Goal: Information Seeking & Learning: Find specific page/section

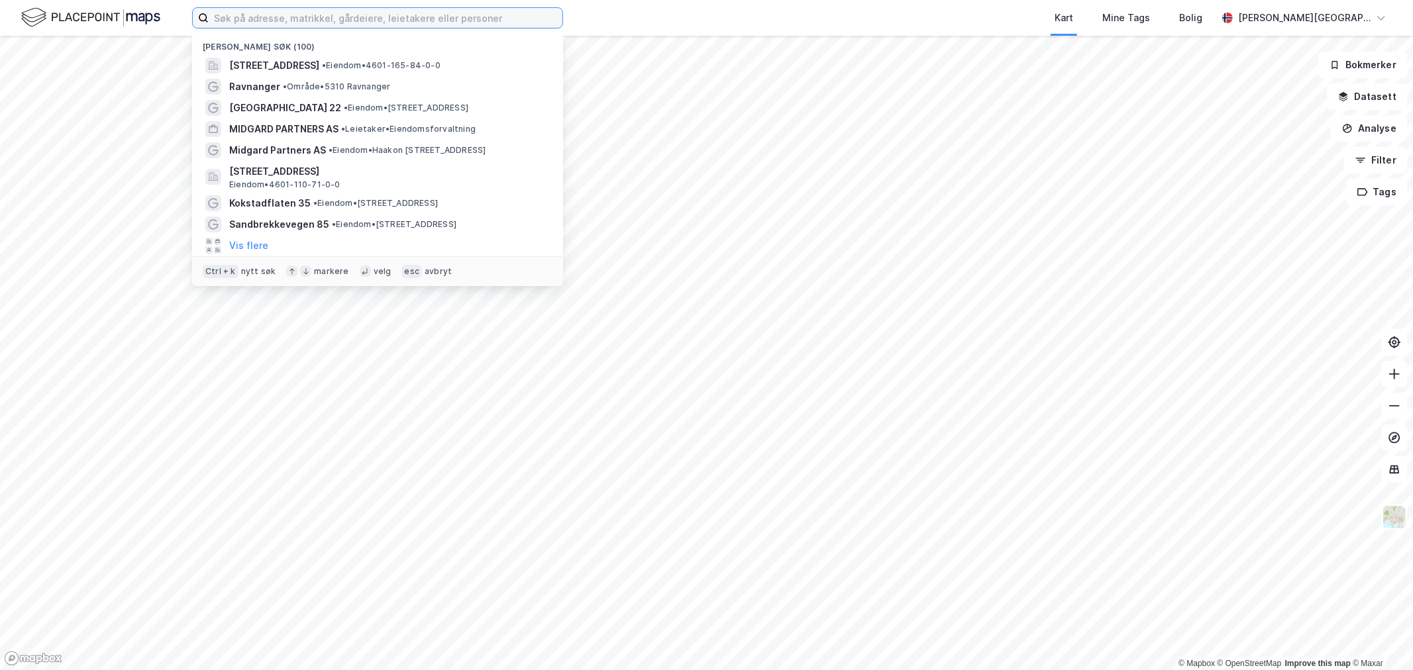
click at [326, 22] on input at bounding box center [386, 18] width 354 height 20
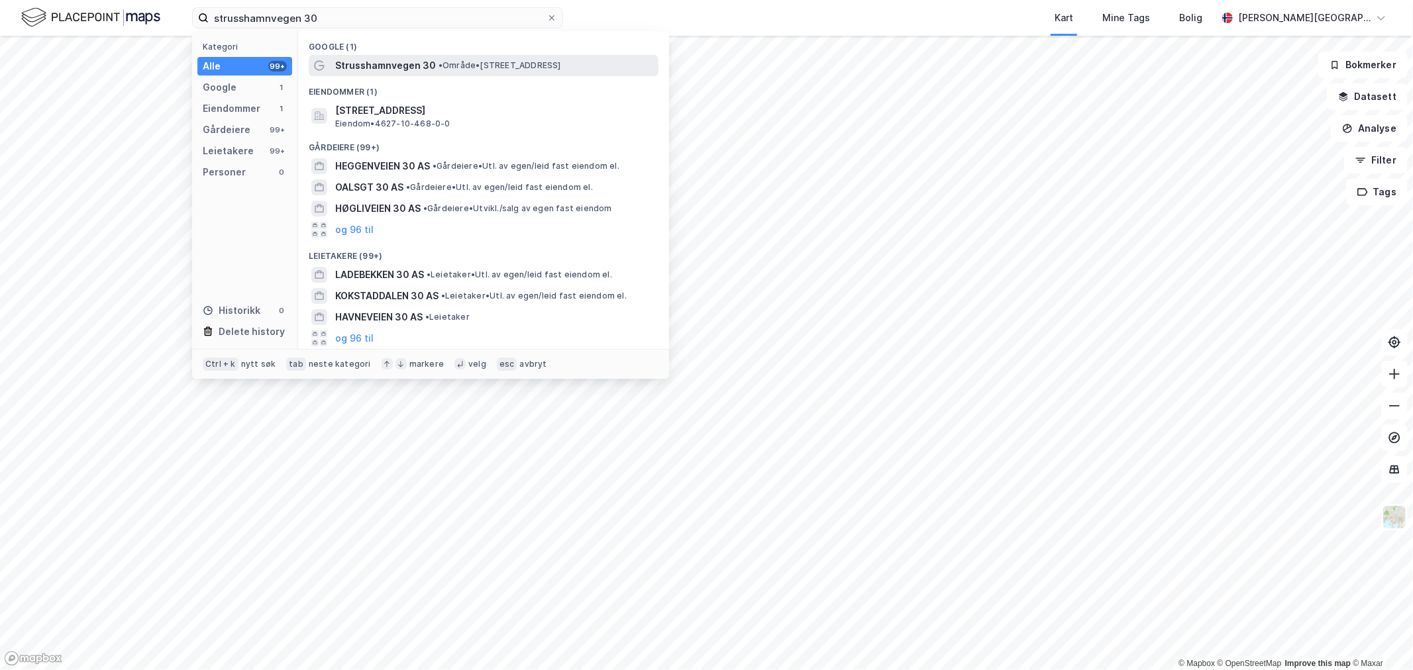
click at [385, 68] on span "Strusshamnvegen 30" at bounding box center [385, 66] width 101 height 16
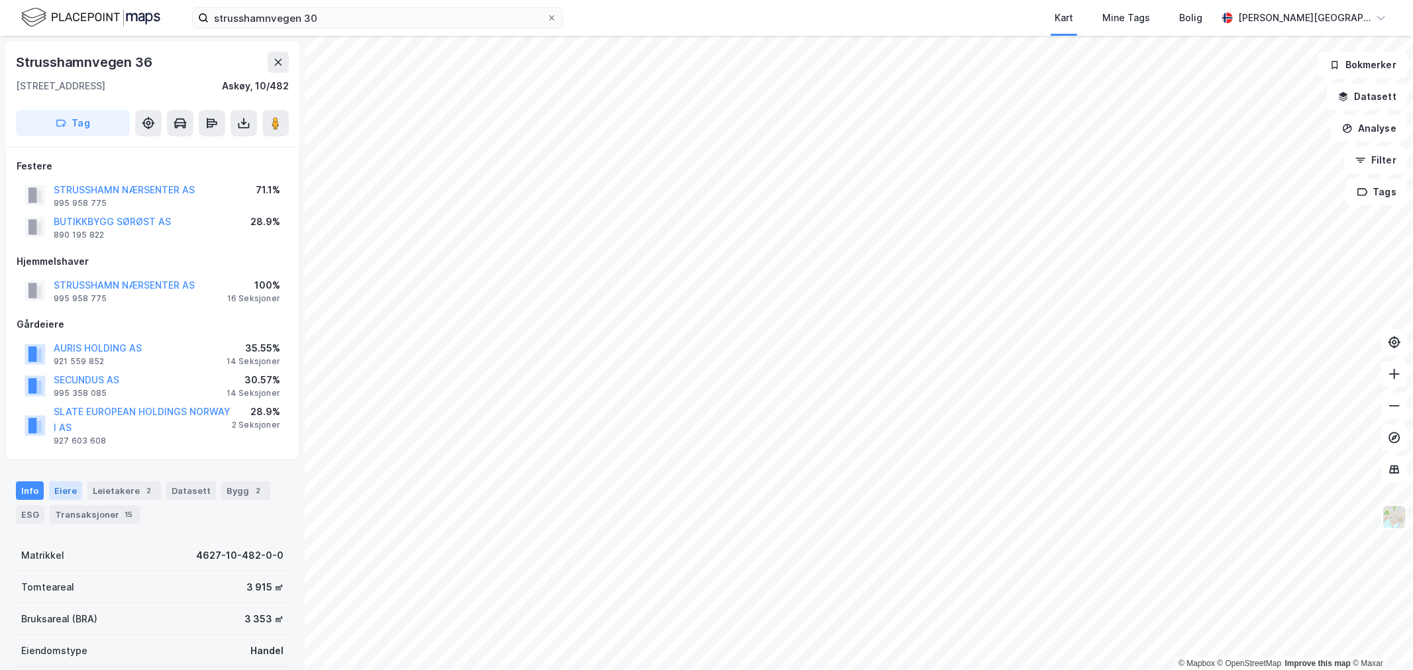
click at [58, 489] on div "Eiere" at bounding box center [65, 491] width 33 height 19
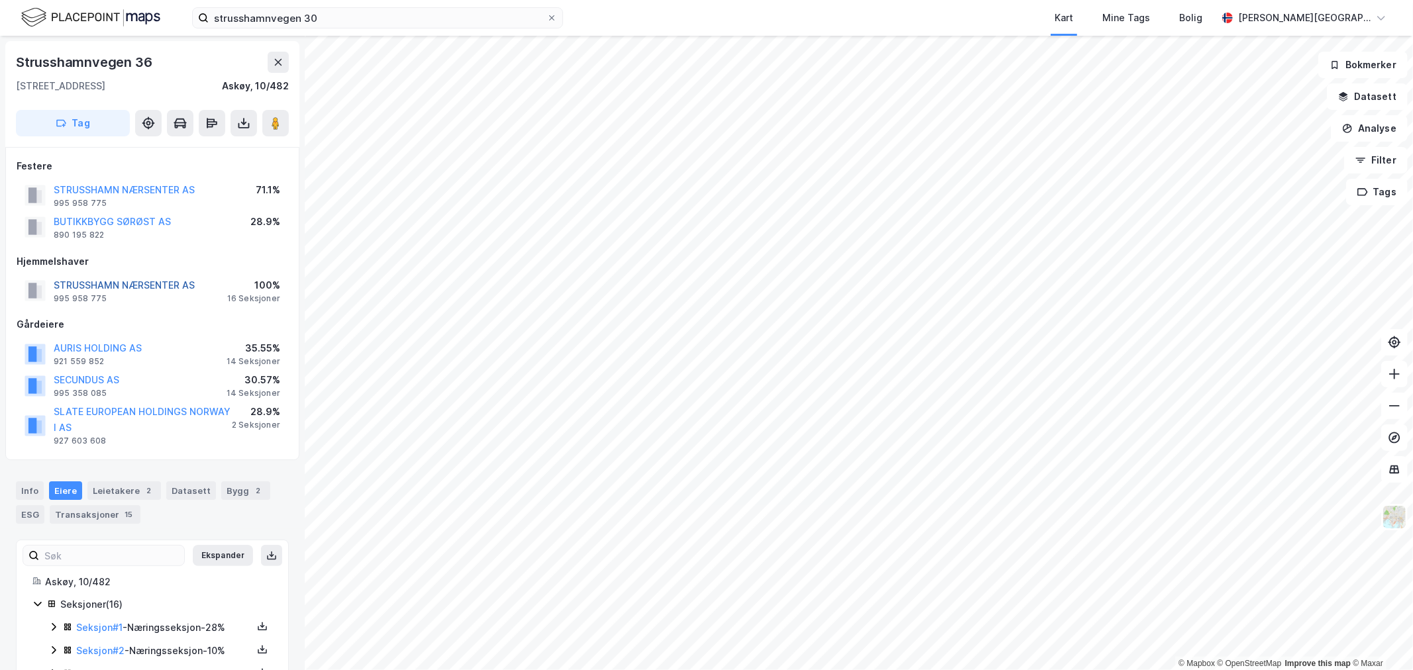
click at [0, 0] on button "STRUSSHAMN NÆRSENTER AS" at bounding box center [0, 0] width 0 height 0
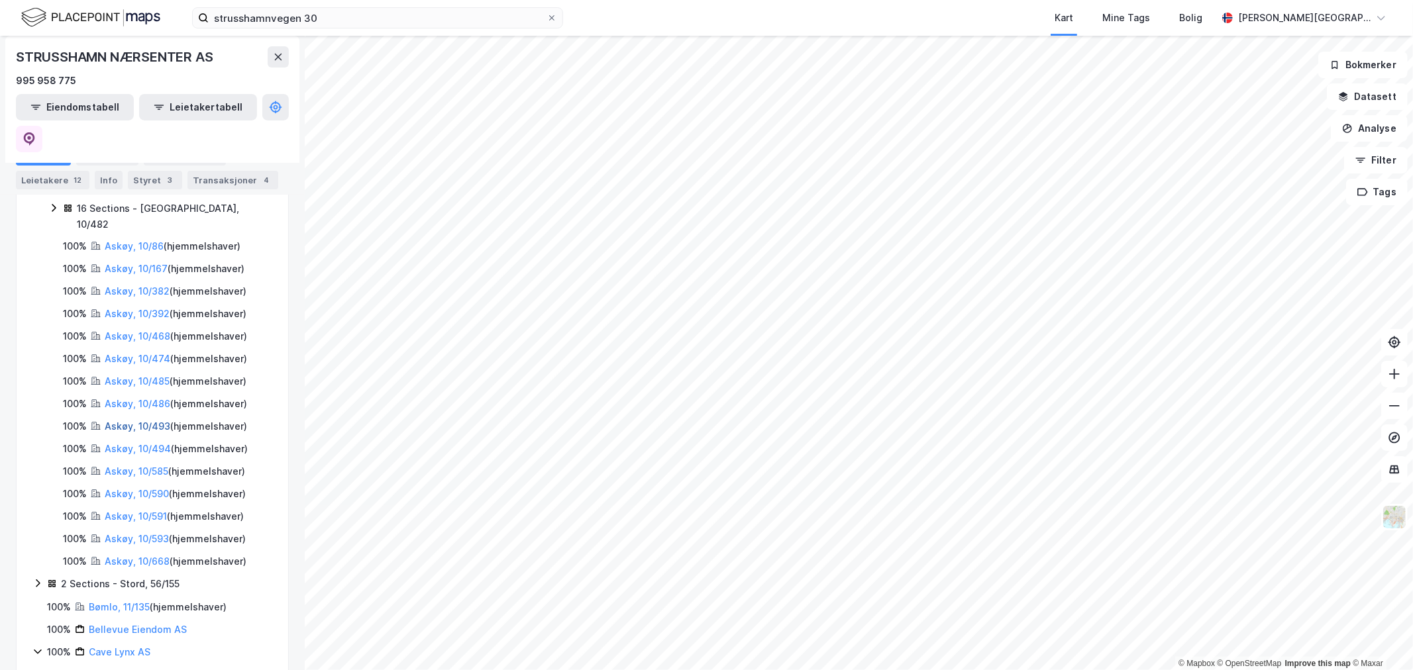
scroll to position [221, 0]
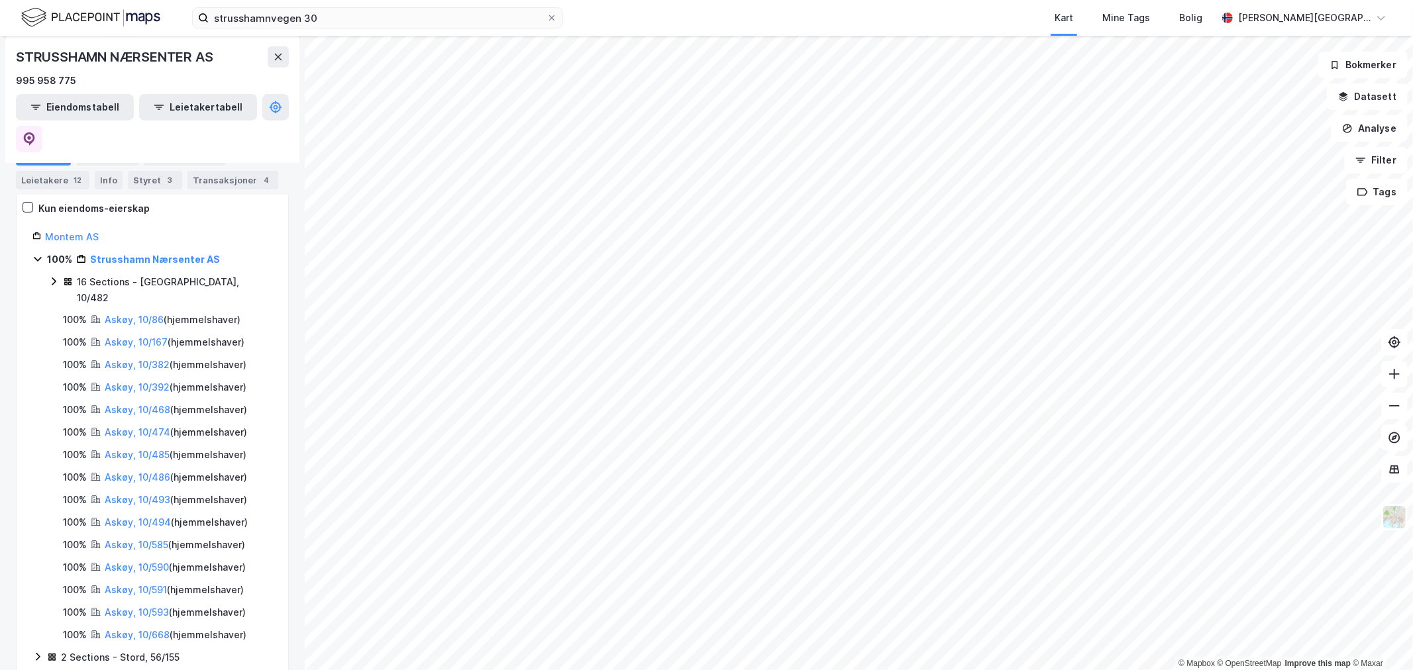
click at [80, 20] on img at bounding box center [90, 17] width 139 height 23
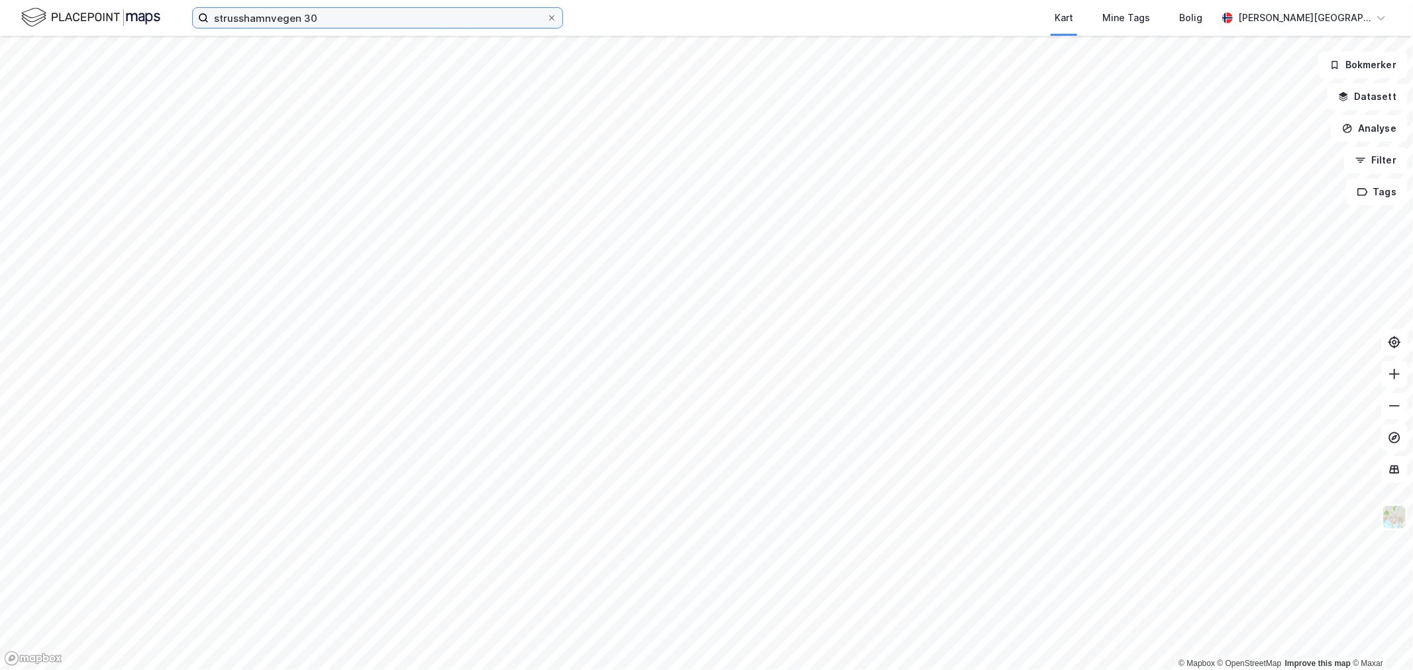
click at [248, 18] on input "strusshamnvegen 30" at bounding box center [378, 18] width 338 height 20
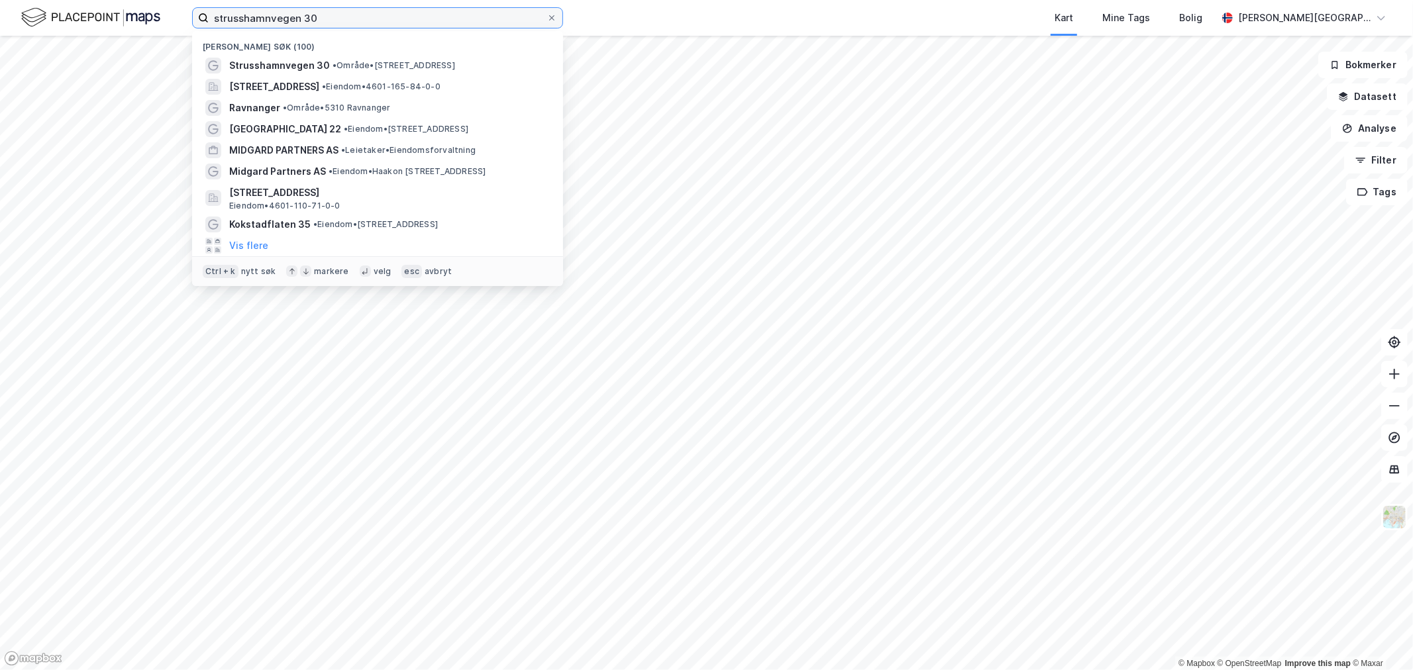
click at [248, 18] on input "strusshamnvegen 30" at bounding box center [378, 18] width 338 height 20
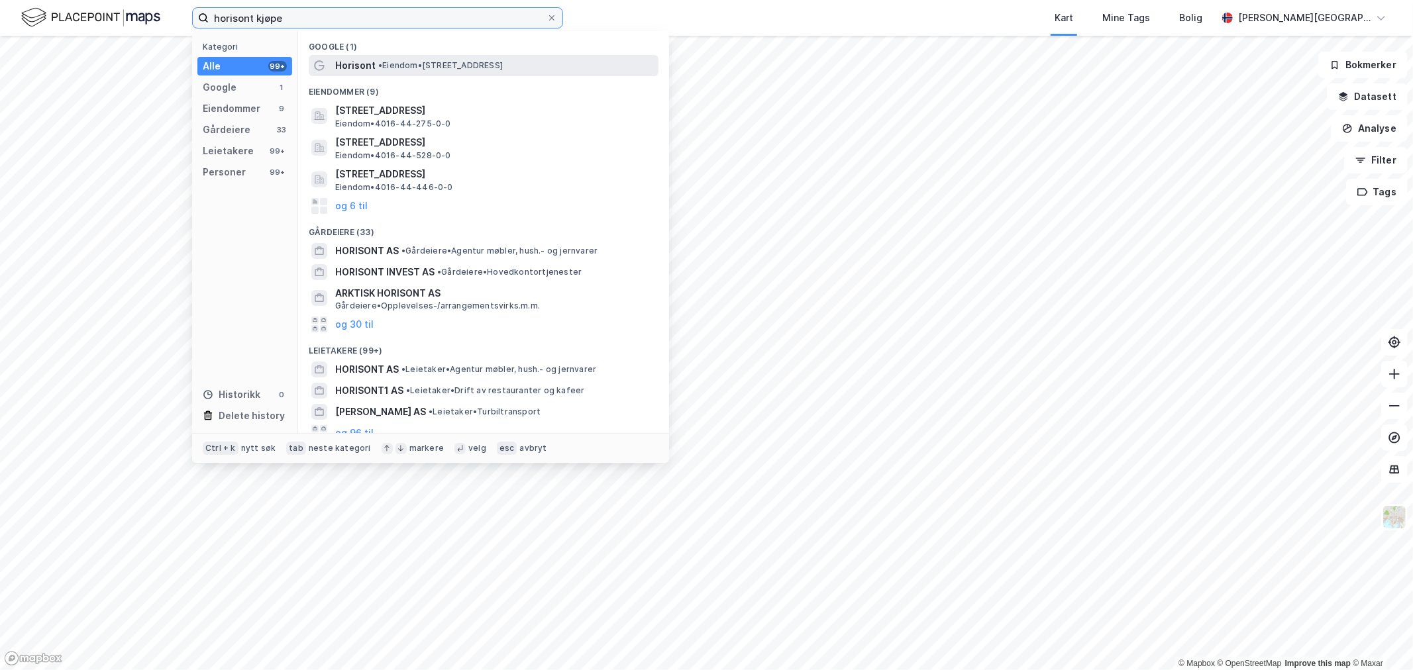
type input "horisont kjøpe"
click at [374, 60] on div "Horisont • Eiendom • [STREET_ADDRESS]" at bounding box center [495, 66] width 321 height 16
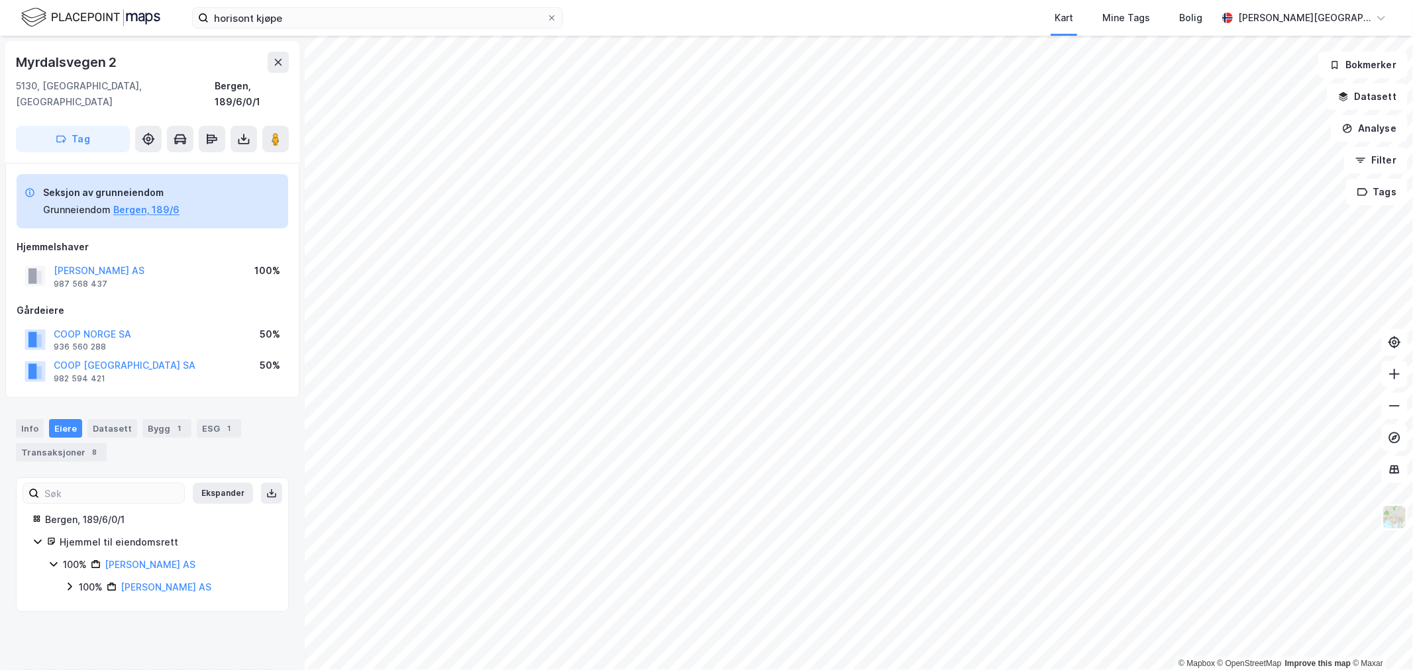
click at [27, 22] on img at bounding box center [90, 17] width 139 height 23
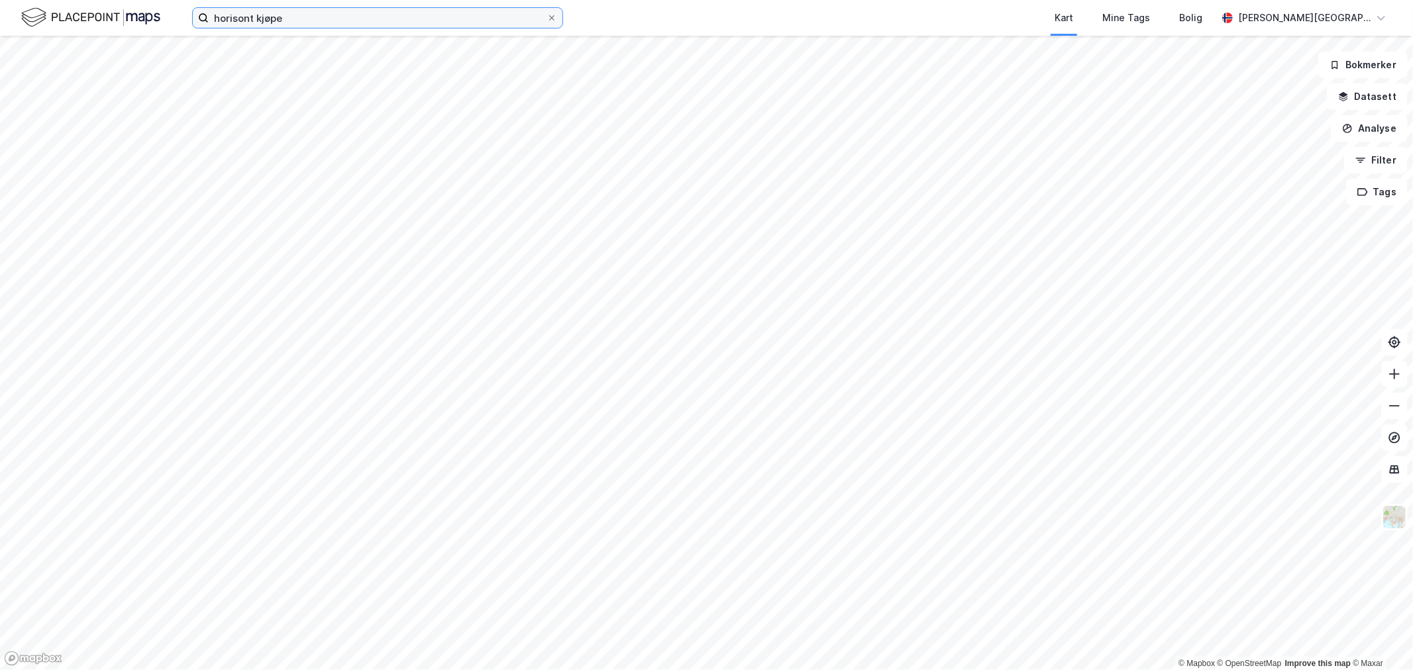
click at [395, 21] on input "horisont kjøpe" at bounding box center [378, 18] width 338 height 20
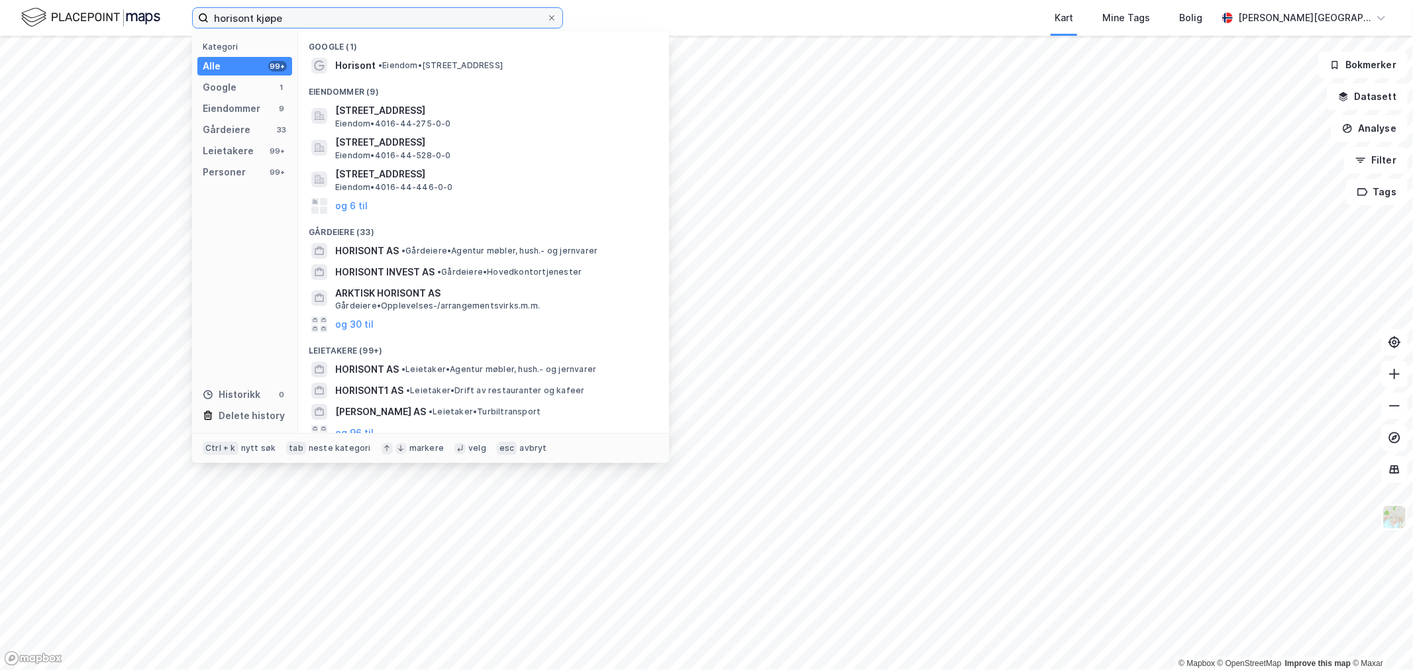
click at [395, 21] on input "horisont kjøpe" at bounding box center [378, 18] width 338 height 20
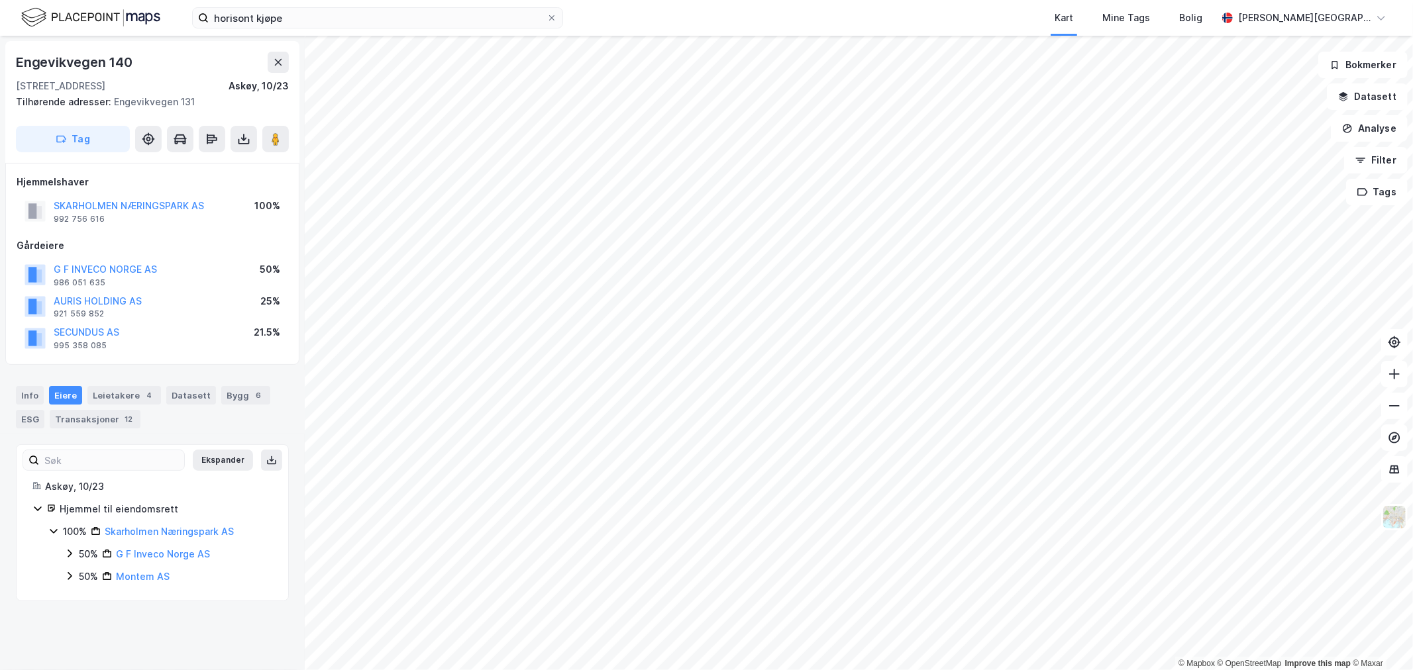
click at [140, 213] on div "SKARHOLMEN NÆRINGSPARK AS" at bounding box center [129, 206] width 150 height 16
click at [0, 0] on button "SKARHOLMEN NÆRINGSPARK AS" at bounding box center [0, 0] width 0 height 0
click at [28, 398] on div "Info" at bounding box center [30, 395] width 28 height 19
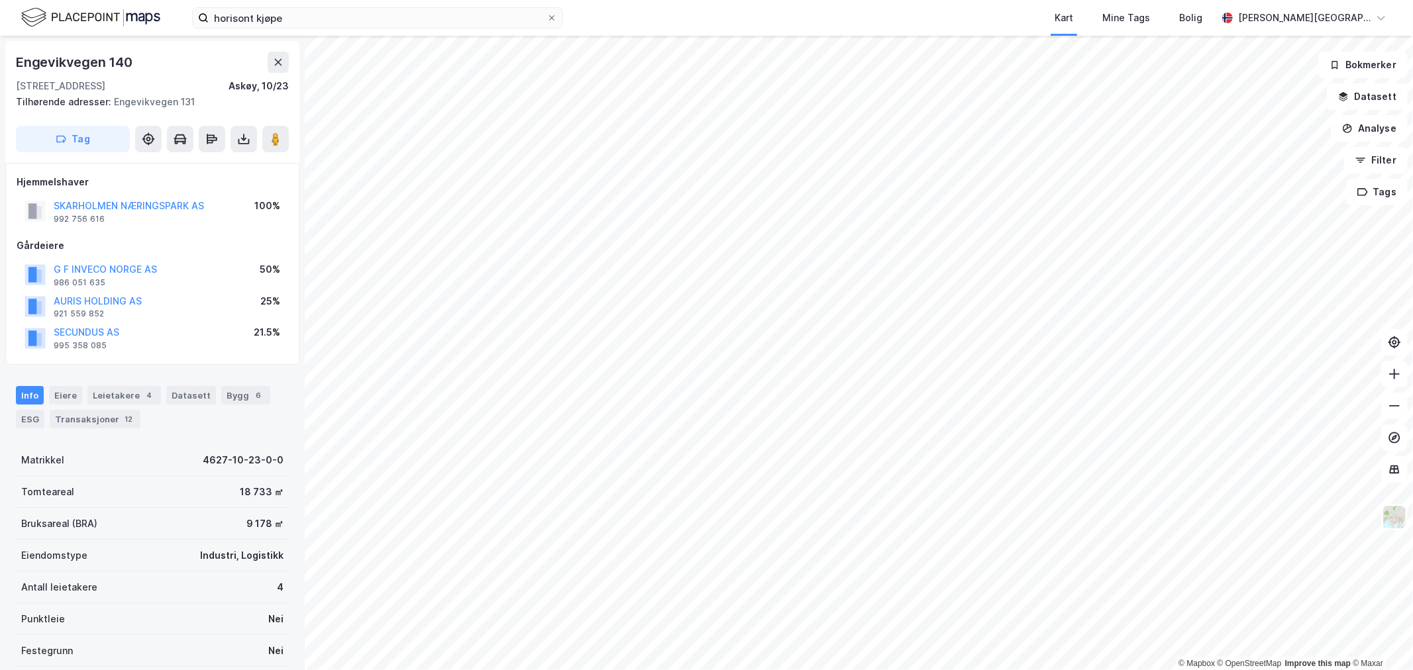
drag, startPoint x: 246, startPoint y: 422, endPoint x: 237, endPoint y: 407, distance: 17.5
click at [246, 422] on div "Info [PERSON_NAME] 4 Datasett Bygg 6 ESG Transaksjoner 12" at bounding box center [152, 407] width 273 height 42
click at [236, 398] on div "Bygg 6" at bounding box center [245, 395] width 49 height 19
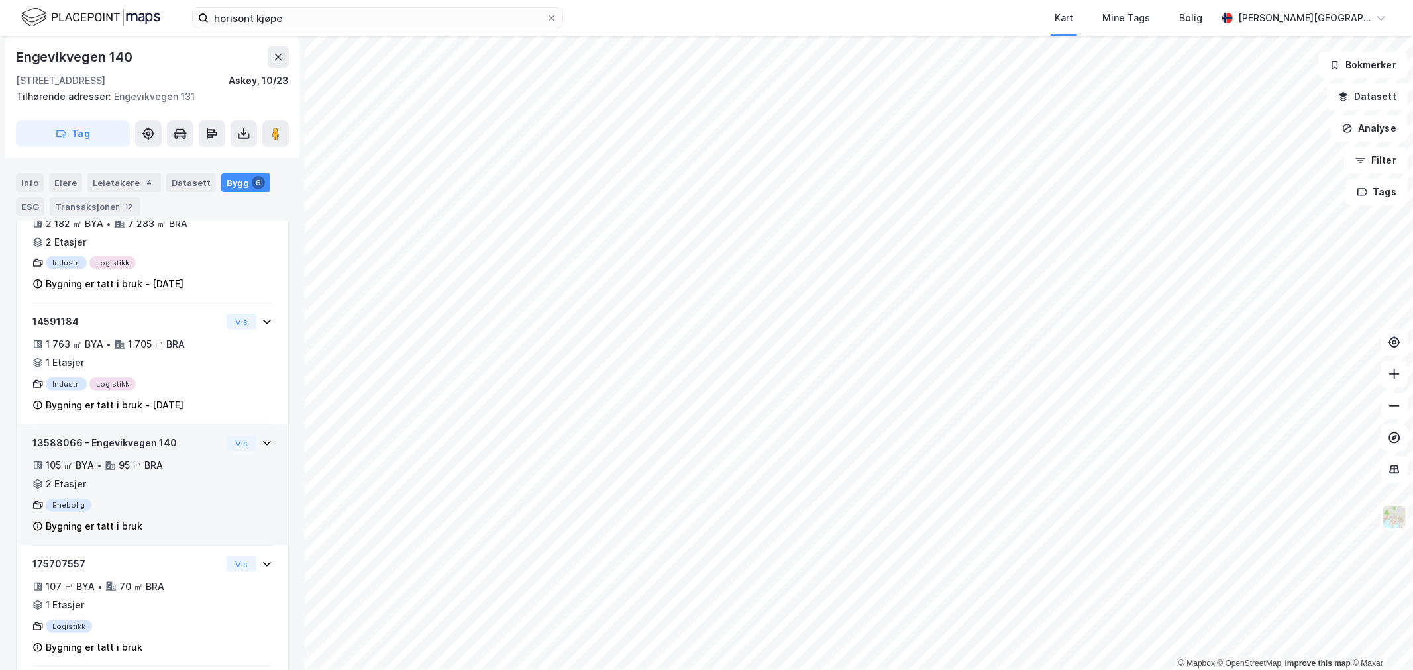
scroll to position [368, 0]
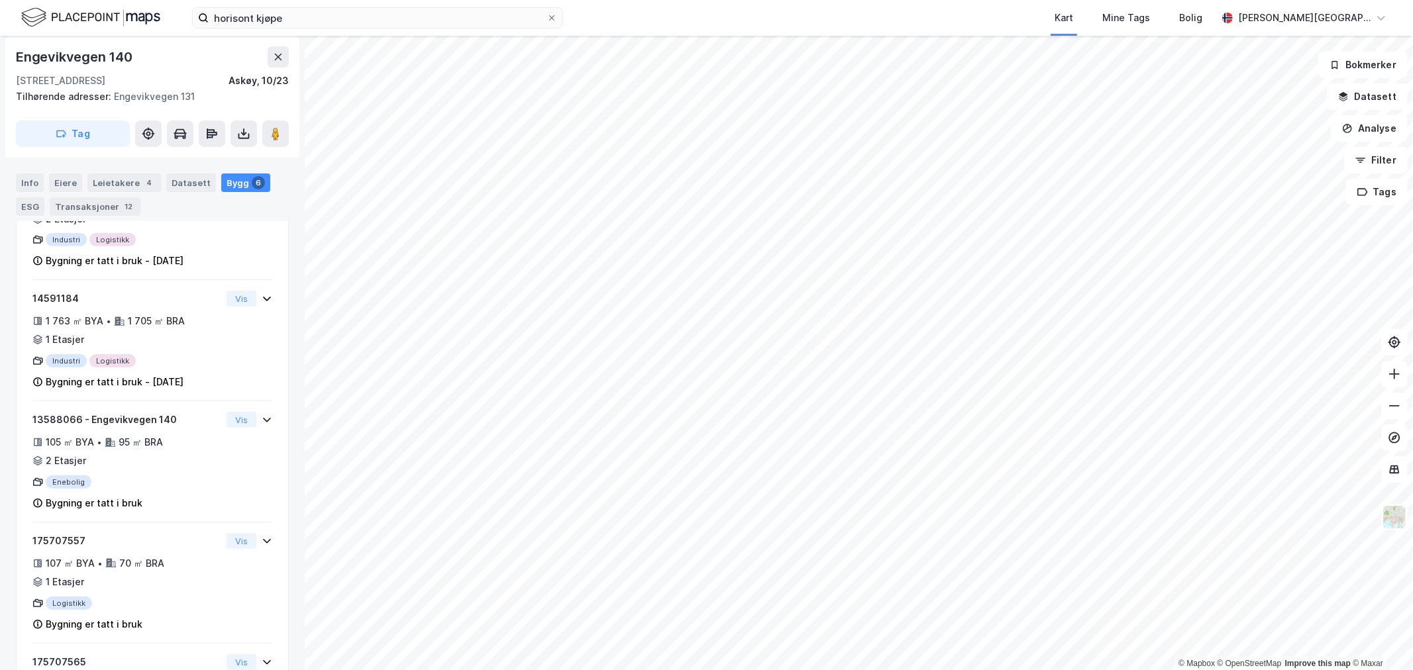
click at [40, 17] on img at bounding box center [90, 17] width 139 height 23
